Goal: Entertainment & Leisure: Browse casually

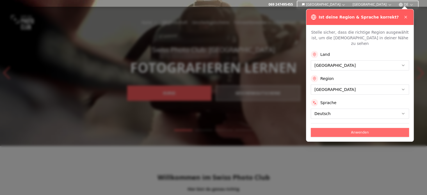
click at [338, 128] on button "Anwenden" at bounding box center [359, 132] width 98 height 9
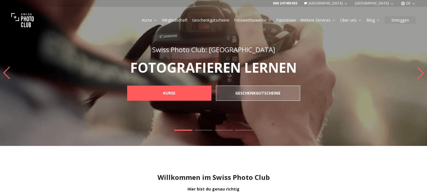
click at [250, 161] on div "Willkommen im Swiss Photo Club Hier bist du genau richtig Noch Fragen? Ruf uns …" at bounding box center [213, 183] width 427 height 74
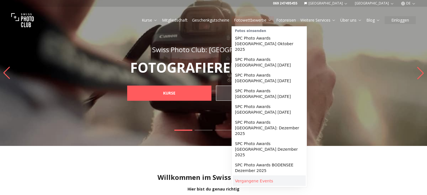
click at [248, 176] on link "Vergangene Events" at bounding box center [268, 181] width 73 height 10
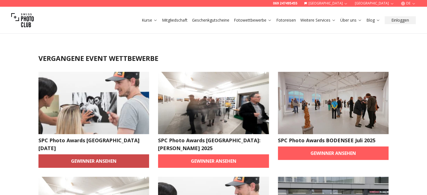
click at [112, 160] on link "Gewinner ansehen" at bounding box center [93, 160] width 111 height 13
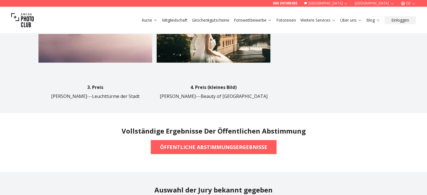
scroll to position [415, 0]
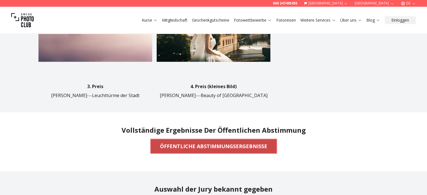
click at [167, 142] on b "ÖFFENTLICHE ABSTIMMUNGSERGEBNISSE" at bounding box center [213, 146] width 107 height 8
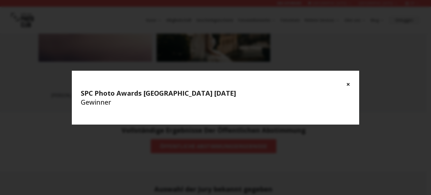
click at [348, 80] on button "×" at bounding box center [348, 84] width 4 height 9
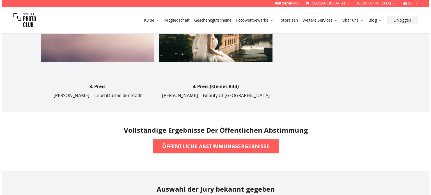
scroll to position [463, 0]
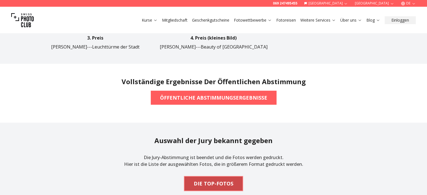
click at [204, 179] on b "DIE TOP-FOTOS" at bounding box center [213, 183] width 40 height 8
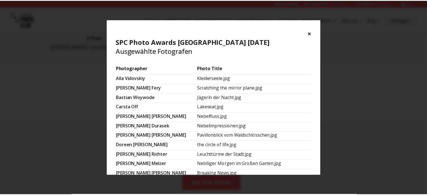
scroll to position [0, 0]
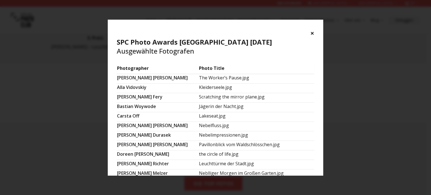
click at [310, 34] on button "×" at bounding box center [312, 33] width 4 height 9
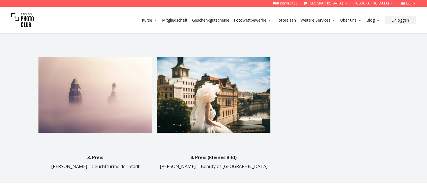
scroll to position [344, 0]
